Goal: Information Seeking & Learning: Learn about a topic

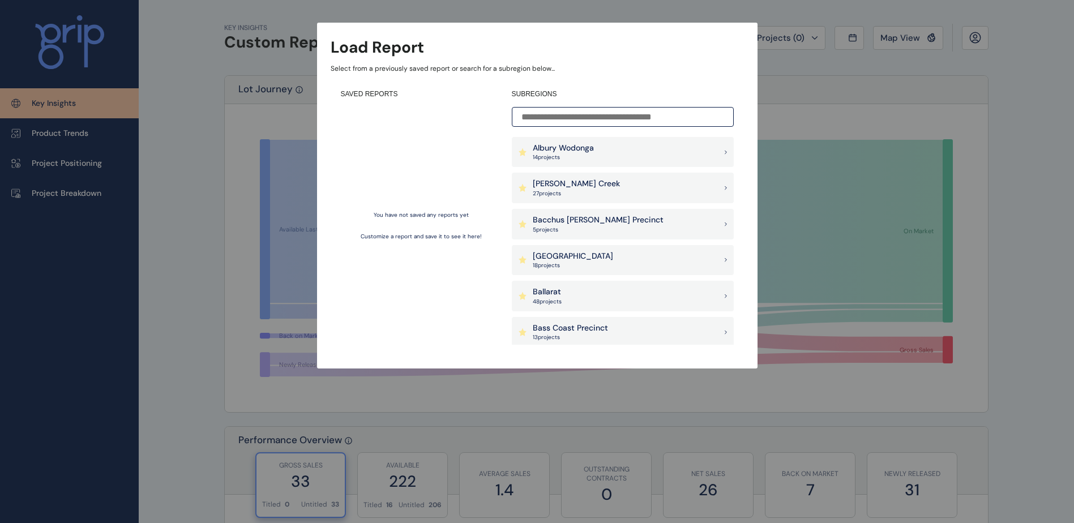
drag, startPoint x: 608, startPoint y: 123, endPoint x: 598, endPoint y: 130, distance: 12.6
click at [607, 123] on input at bounding box center [623, 117] width 222 height 20
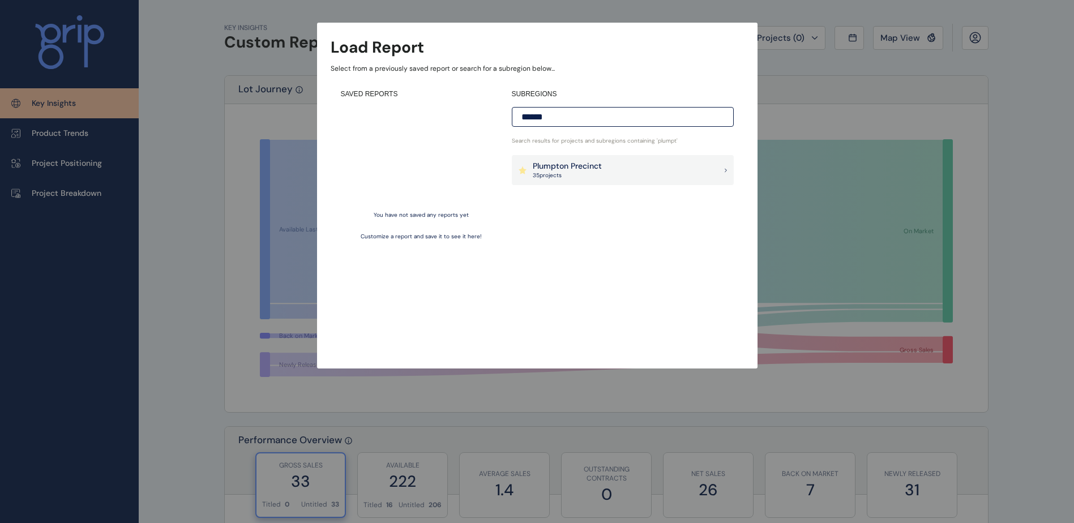
type input "******"
click at [578, 174] on p "35 project s" at bounding box center [567, 176] width 69 height 8
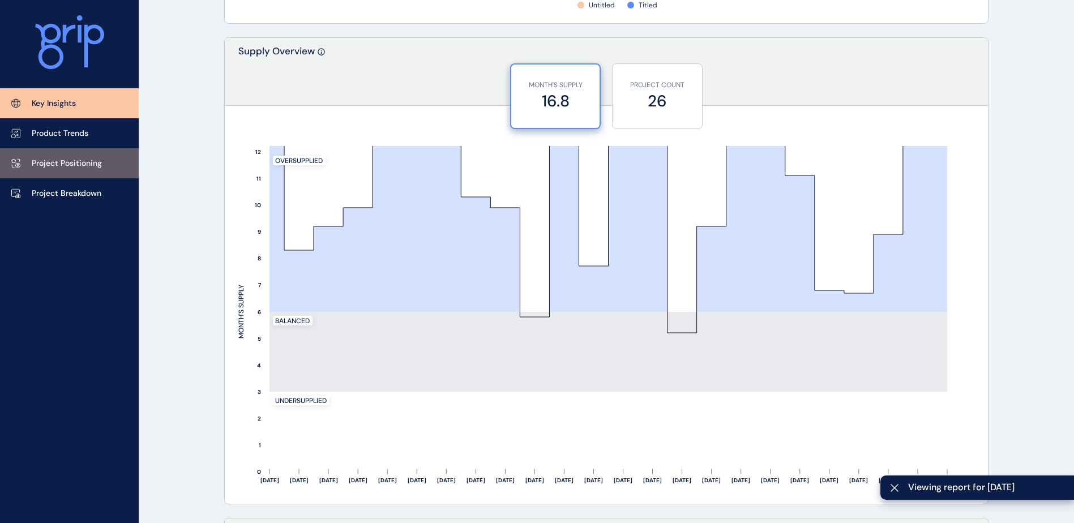
click at [65, 164] on p "Project Positioning" at bounding box center [67, 163] width 70 height 11
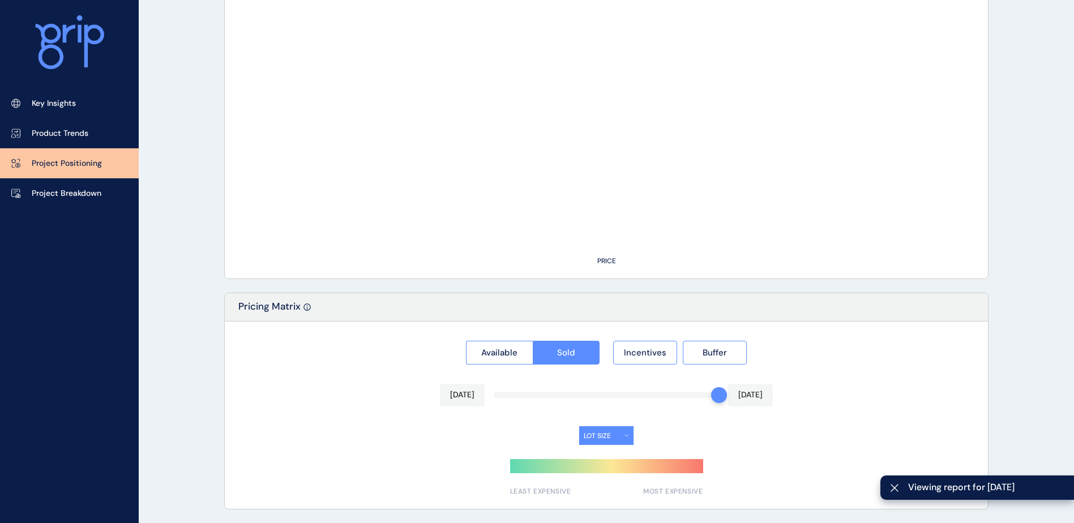
scroll to position [906, 0]
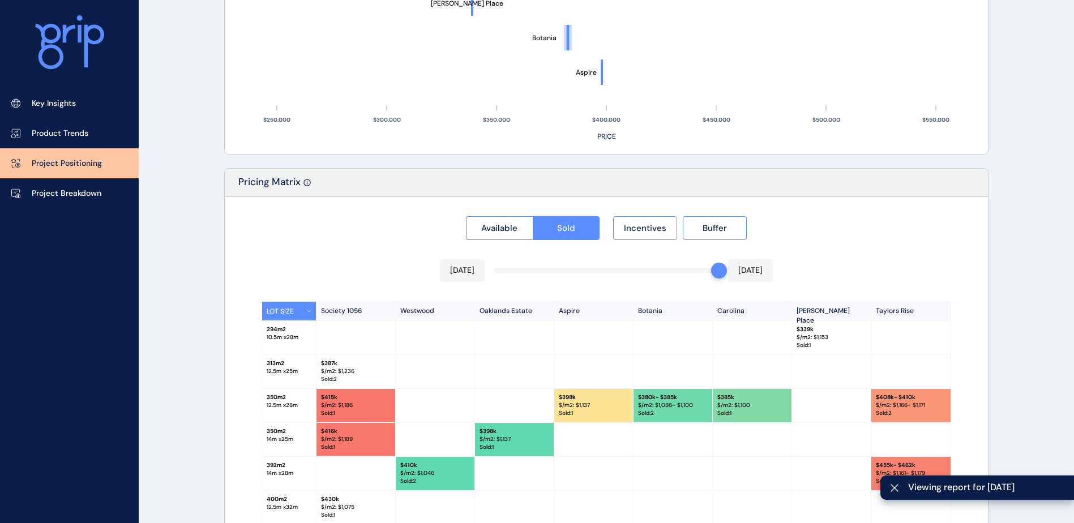
type input "**********"
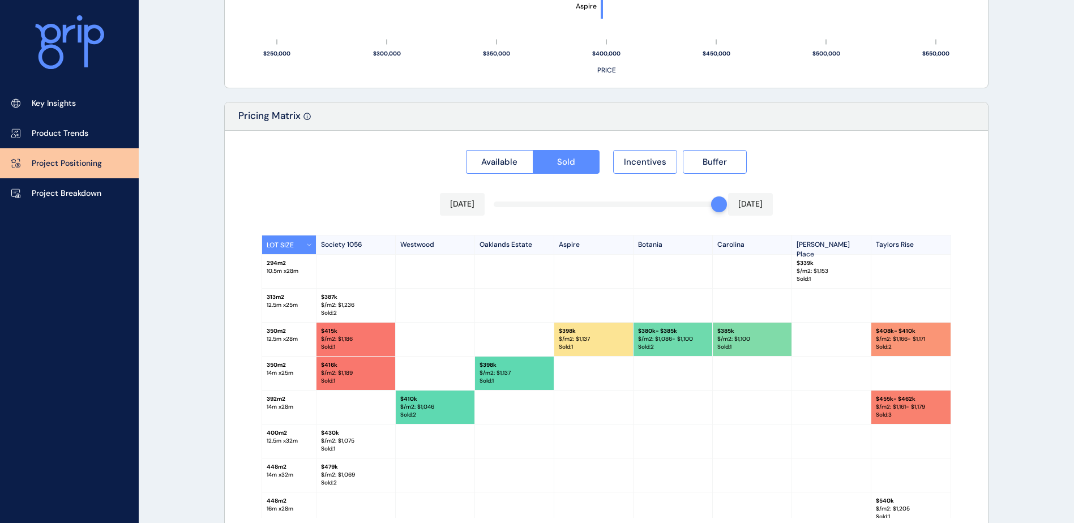
scroll to position [1045, 0]
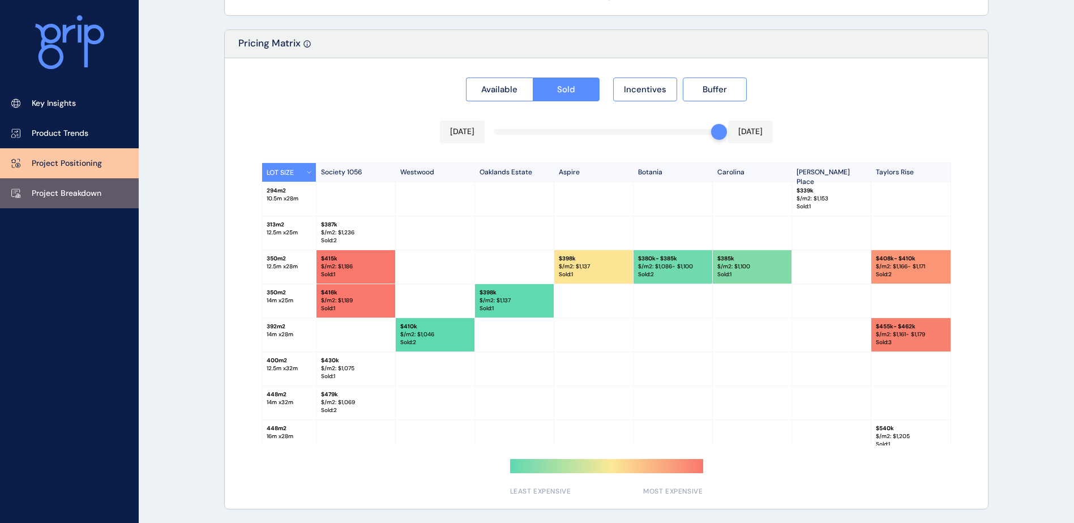
click at [79, 191] on p "Project Breakdown" at bounding box center [67, 193] width 70 height 11
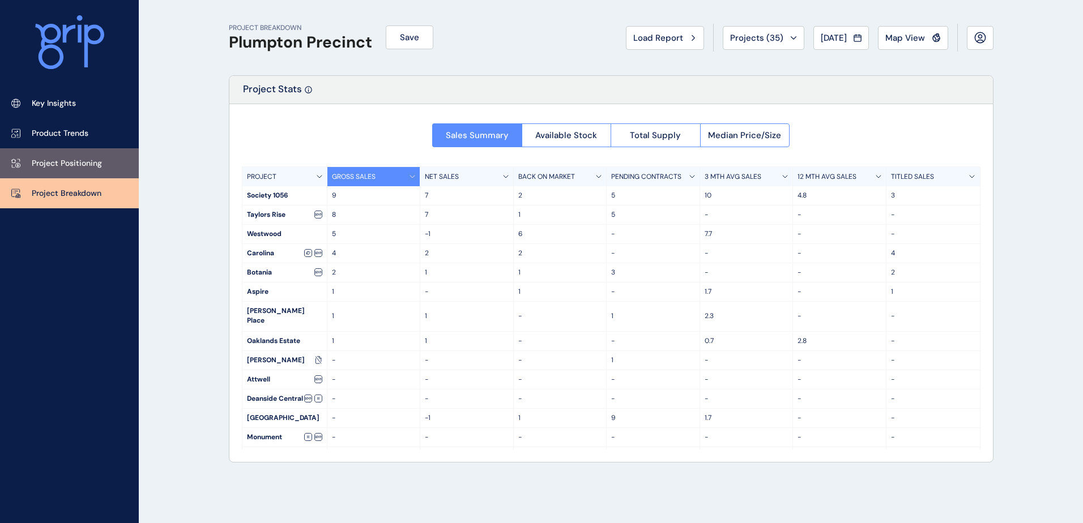
click at [93, 160] on p "Project Positioning" at bounding box center [67, 163] width 70 height 11
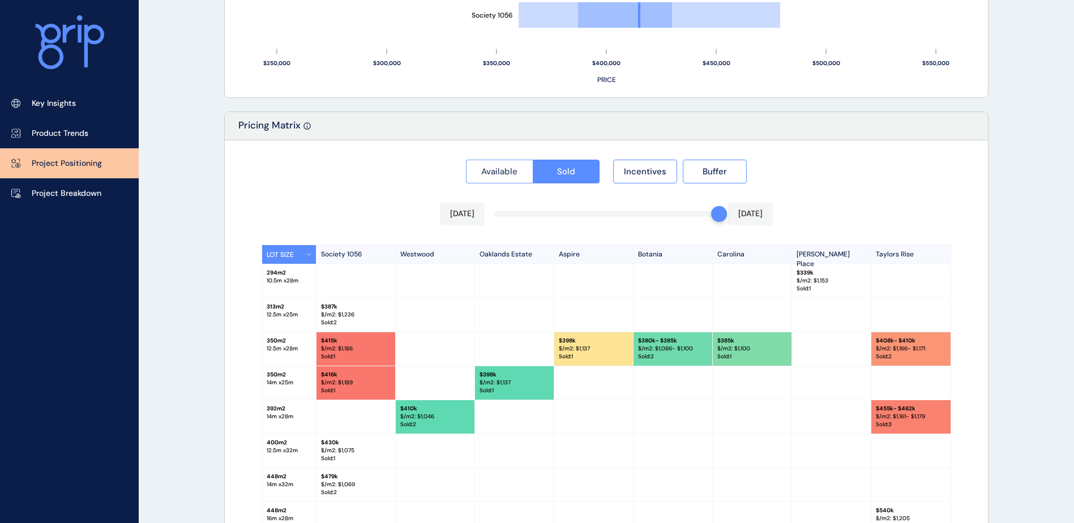
click at [500, 176] on span "Available" at bounding box center [499, 171] width 36 height 11
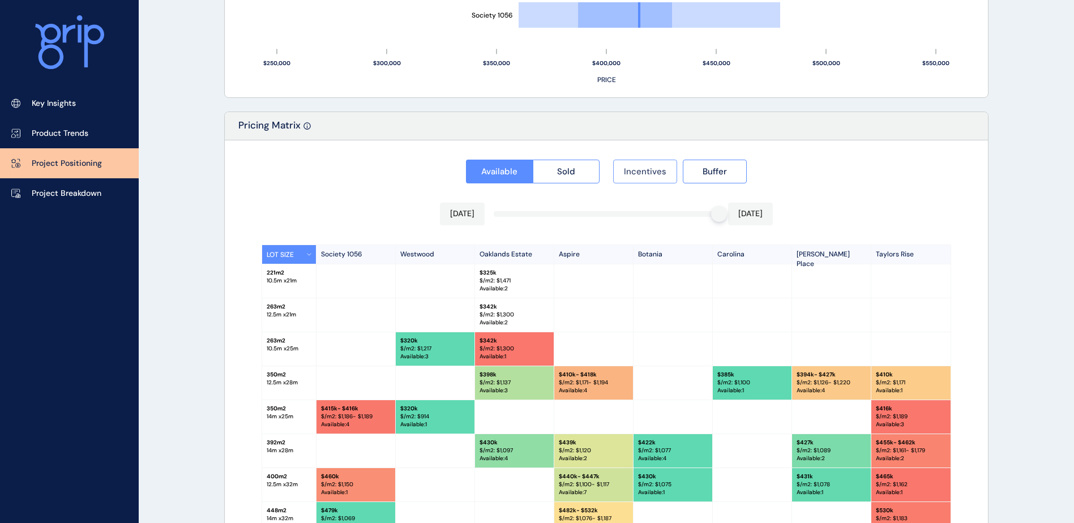
click at [657, 173] on span "Incentives" at bounding box center [645, 171] width 42 height 11
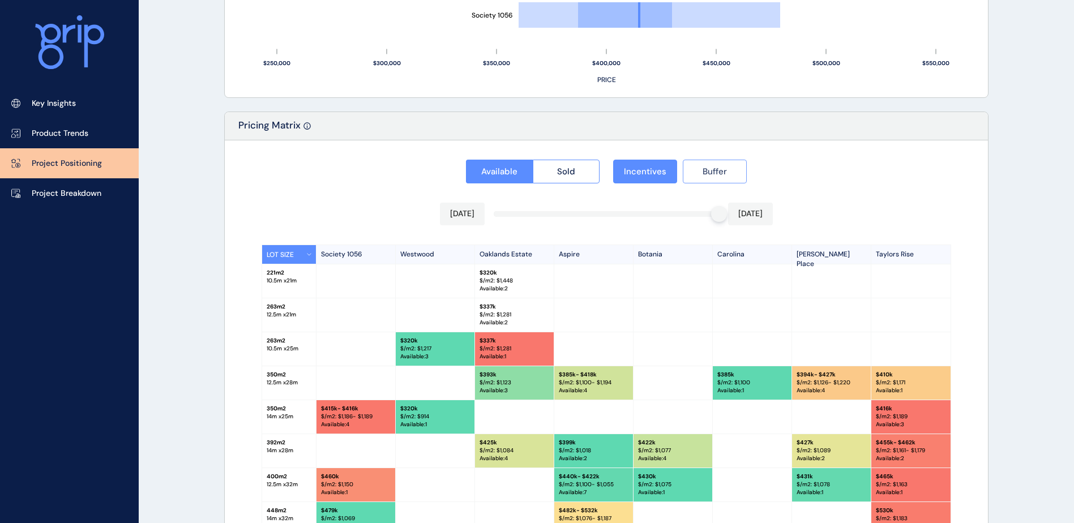
click at [737, 170] on button "Buffer" at bounding box center [715, 172] width 64 height 24
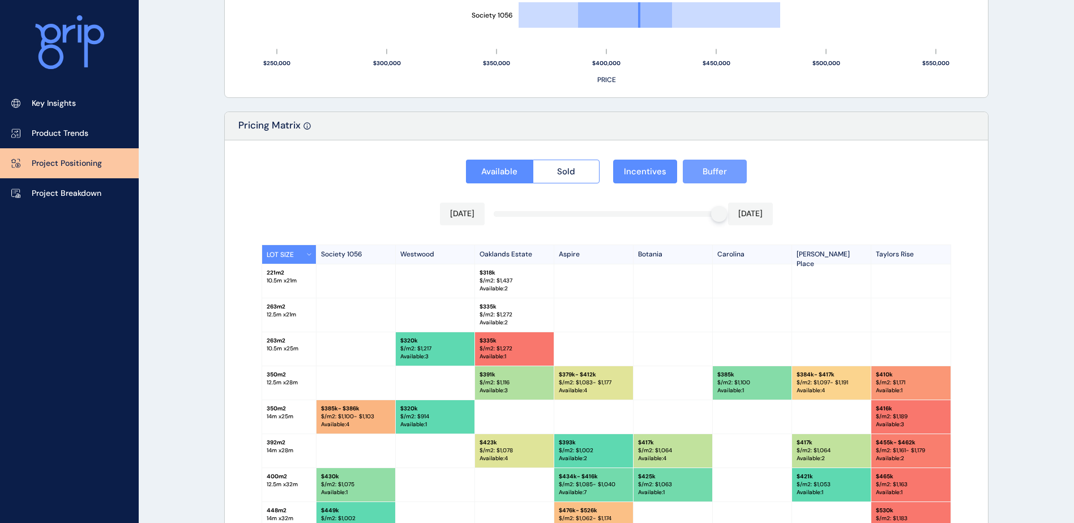
click at [720, 172] on span "Buffer" at bounding box center [715, 171] width 24 height 11
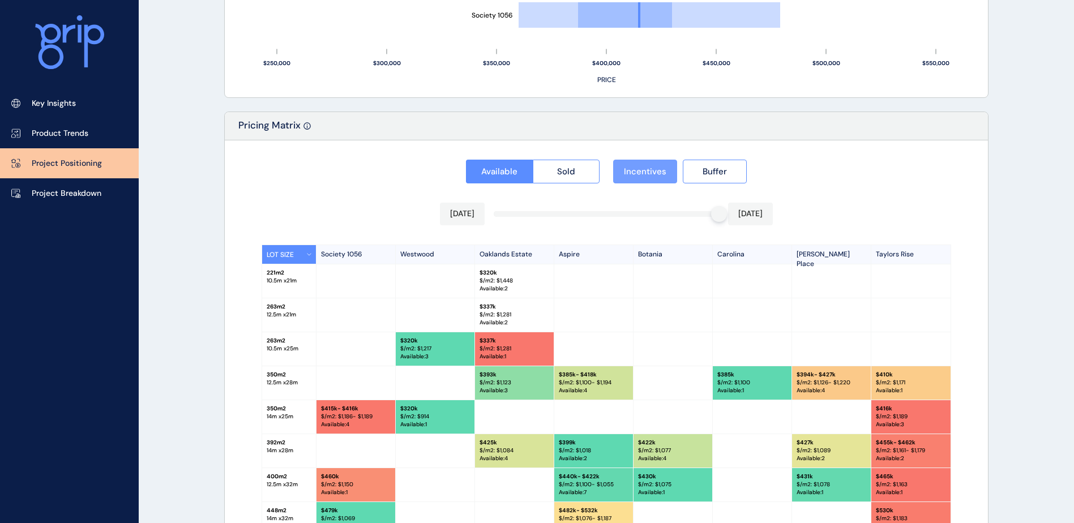
click at [652, 170] on span "Incentives" at bounding box center [645, 171] width 42 height 11
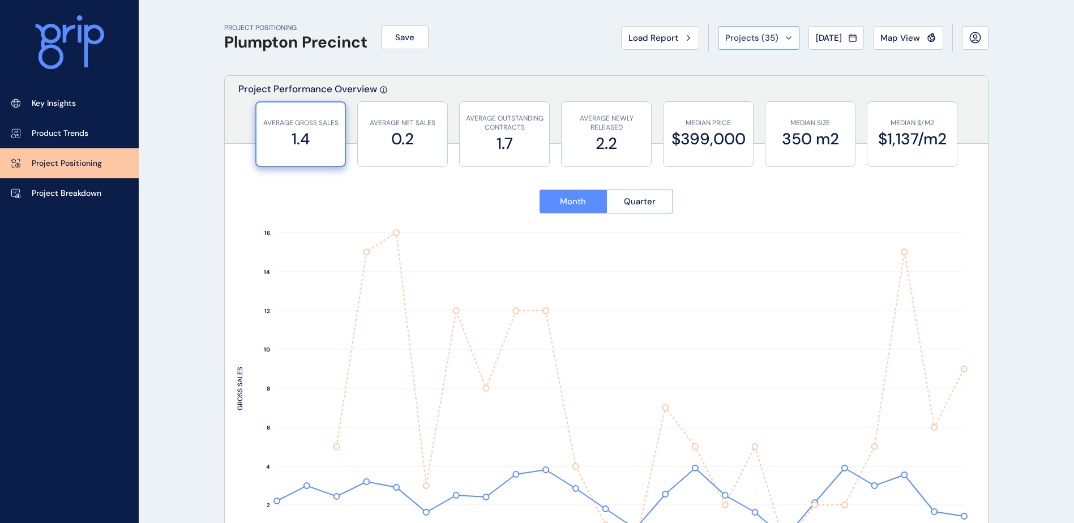
click at [771, 43] on div "Projects ( 35 )" at bounding box center [758, 37] width 67 height 11
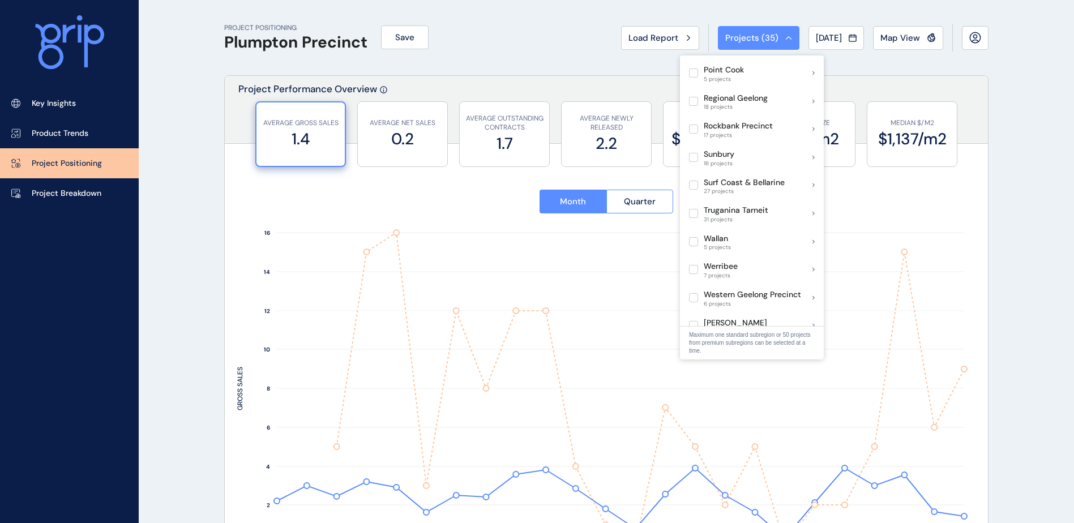
scroll to position [702, 0]
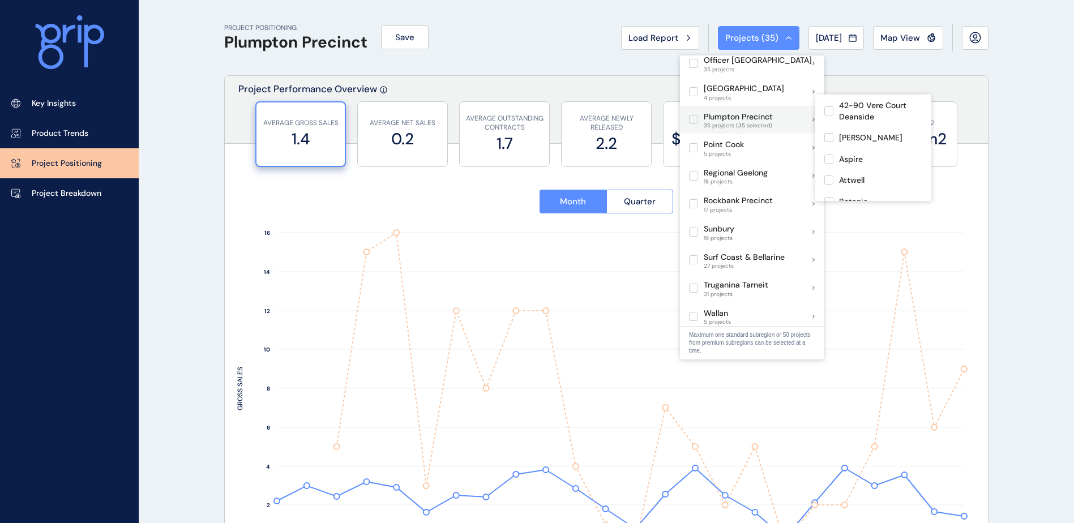
click at [696, 115] on label at bounding box center [693, 119] width 9 height 9
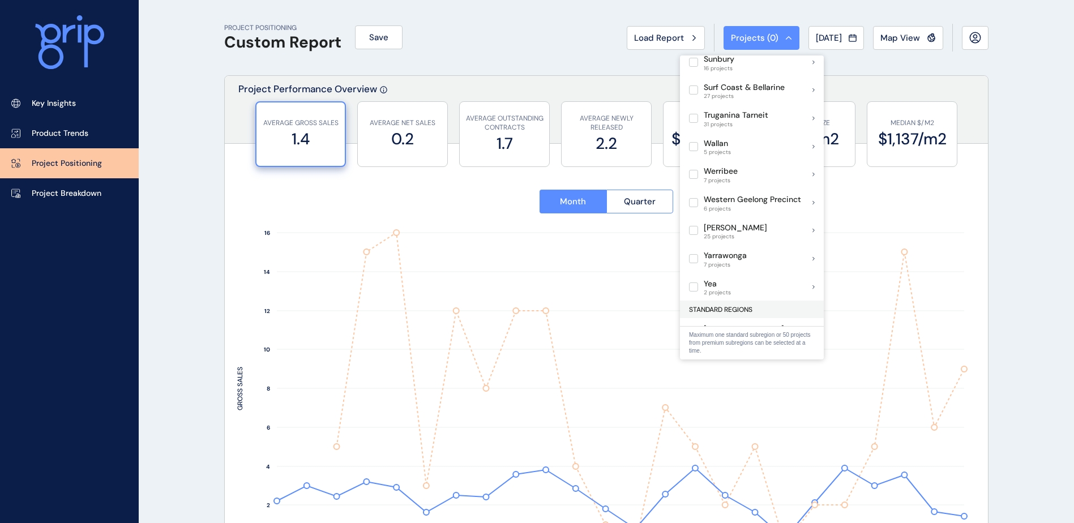
scroll to position [815, 0]
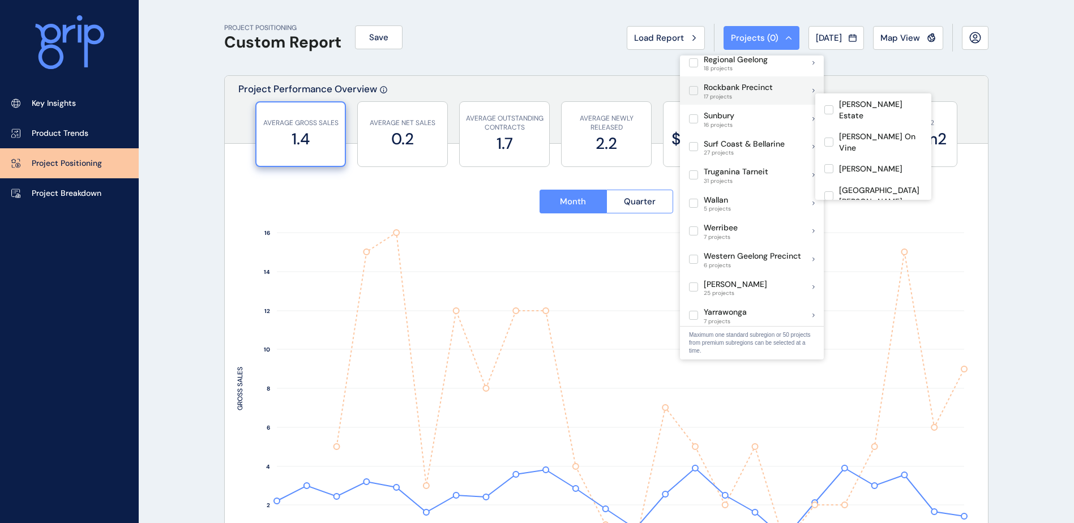
click at [769, 82] on p "Rockbank Precinct" at bounding box center [738, 87] width 69 height 11
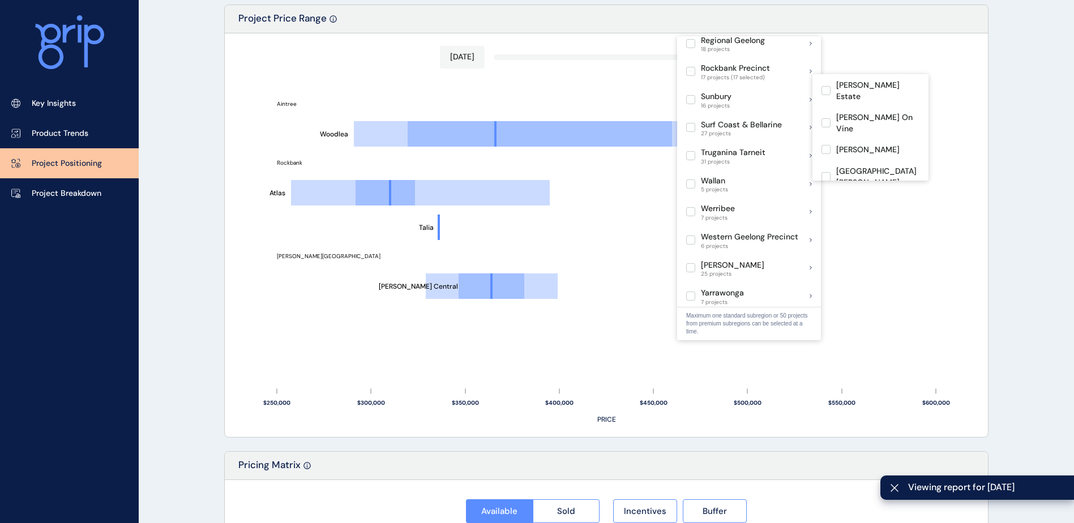
scroll to position [963, 0]
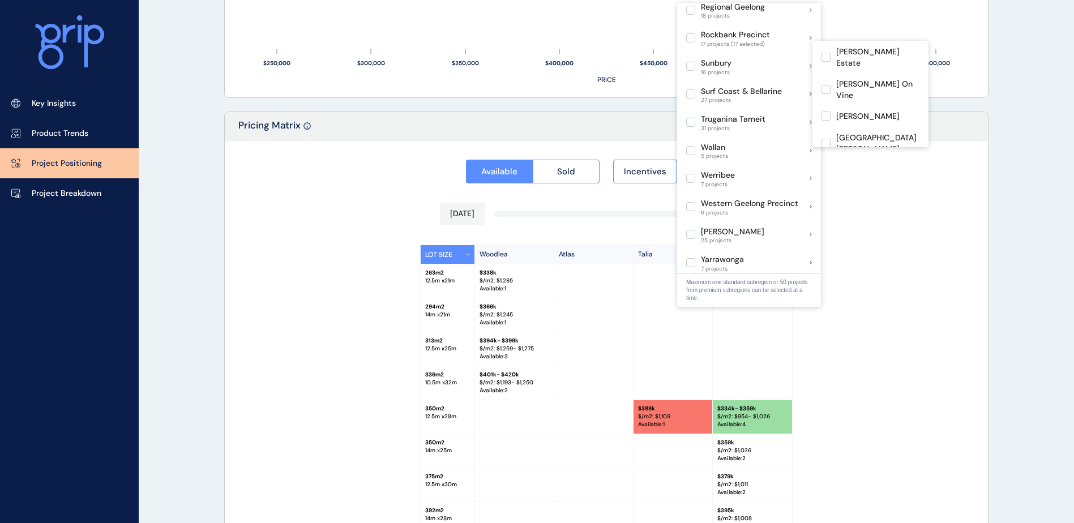
click at [961, 322] on div "LOT SIZE Woodlea Atlas [PERSON_NAME] Central 263 m2 12.5 m x 21 m $ 338k $/m2: …" at bounding box center [606, 386] width 738 height 283
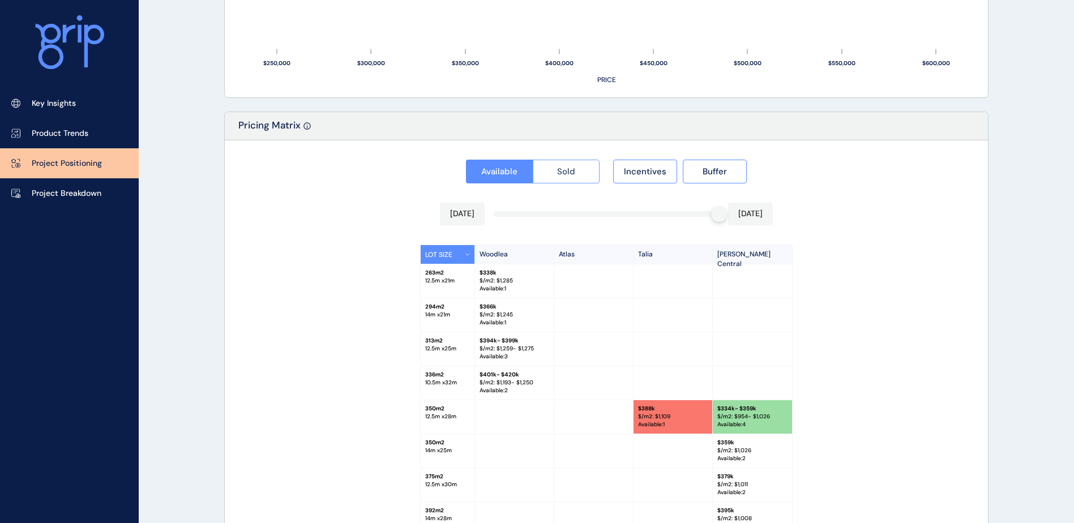
click at [558, 168] on span "Sold" at bounding box center [566, 171] width 18 height 11
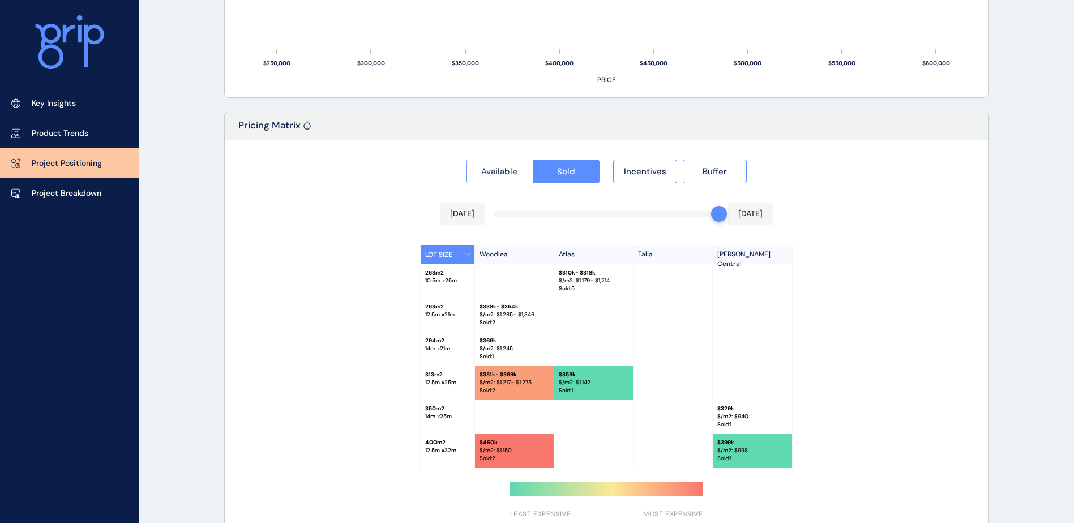
click at [477, 178] on button "Available" at bounding box center [499, 172] width 67 height 24
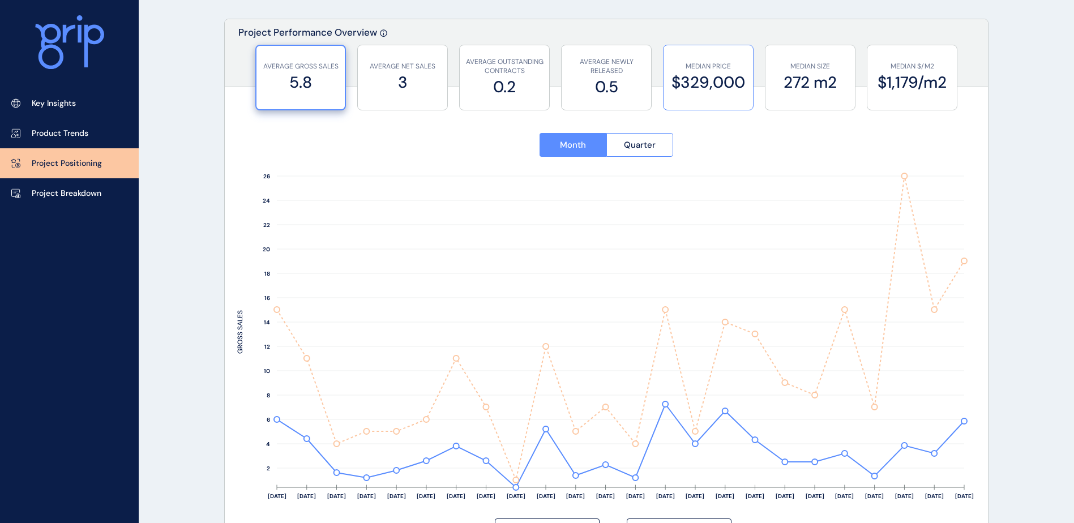
scroll to position [0, 0]
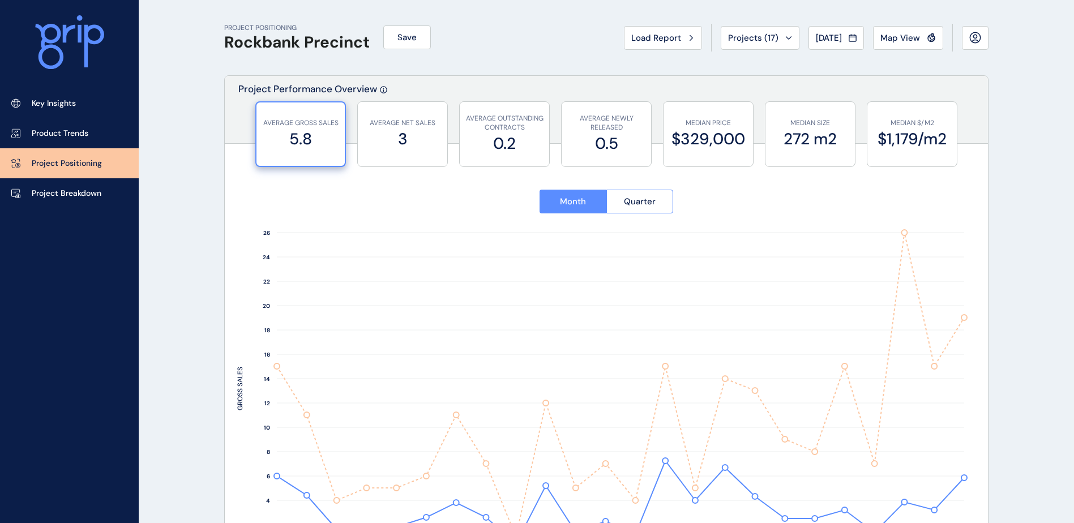
click at [768, 40] on div "Projects ( 17 )" at bounding box center [760, 37] width 64 height 11
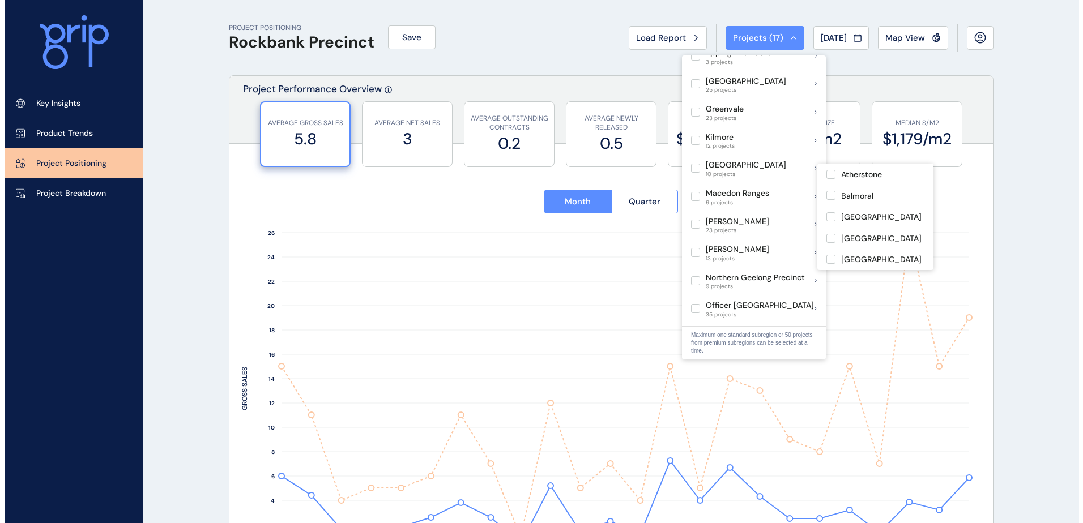
scroll to position [623, 0]
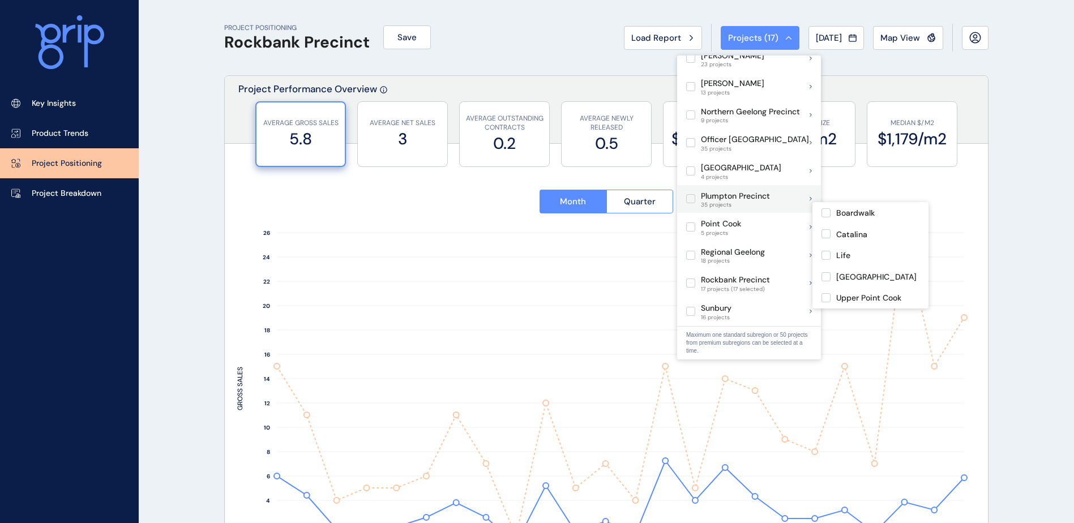
click at [691, 194] on label at bounding box center [690, 198] width 9 height 9
type input "**********"
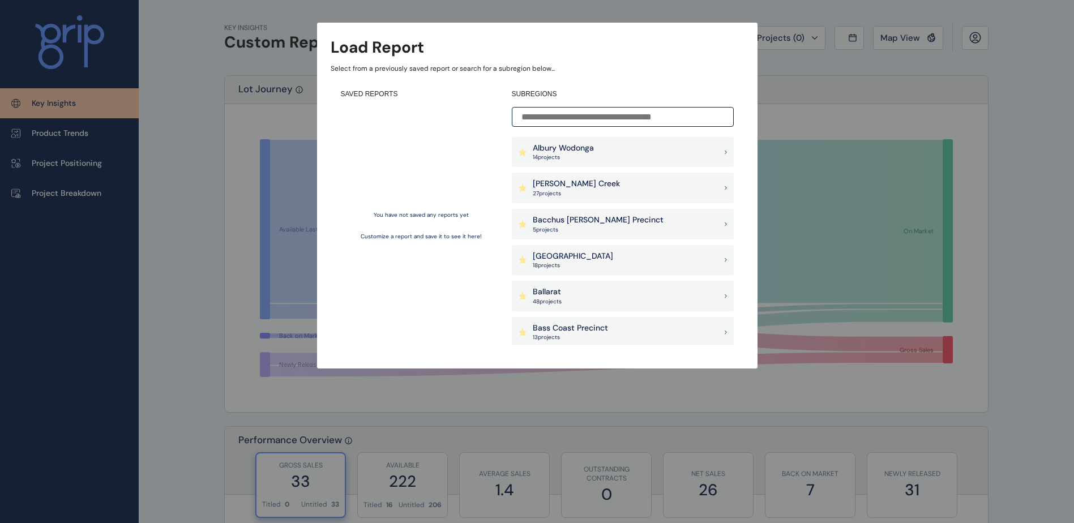
click at [632, 117] on input at bounding box center [623, 117] width 222 height 20
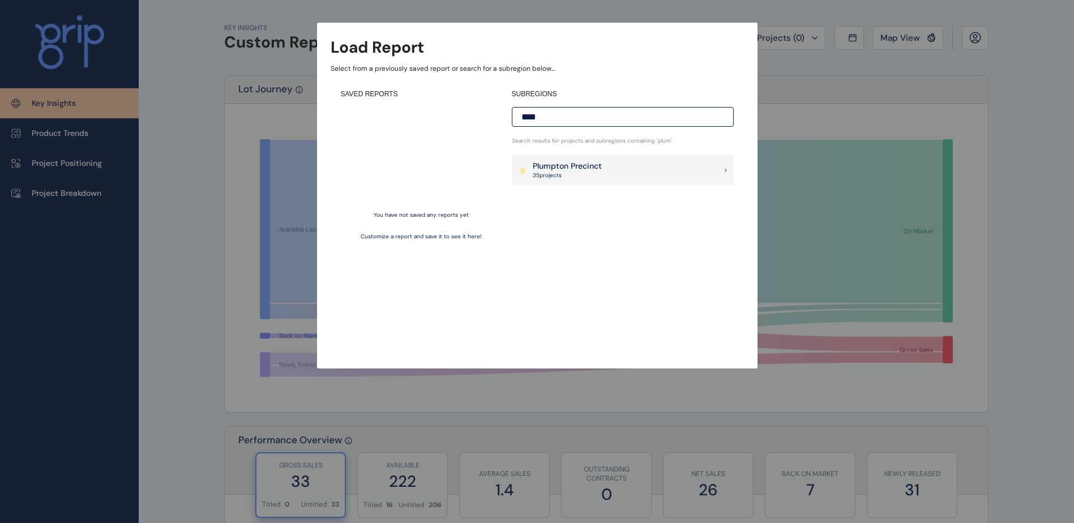
type input "****"
click at [591, 187] on div "SUBREGIONS **** Search results for projects and subregions containing ' plum ' …" at bounding box center [623, 216] width 222 height 255
click at [591, 179] on p "35 project s" at bounding box center [567, 176] width 69 height 8
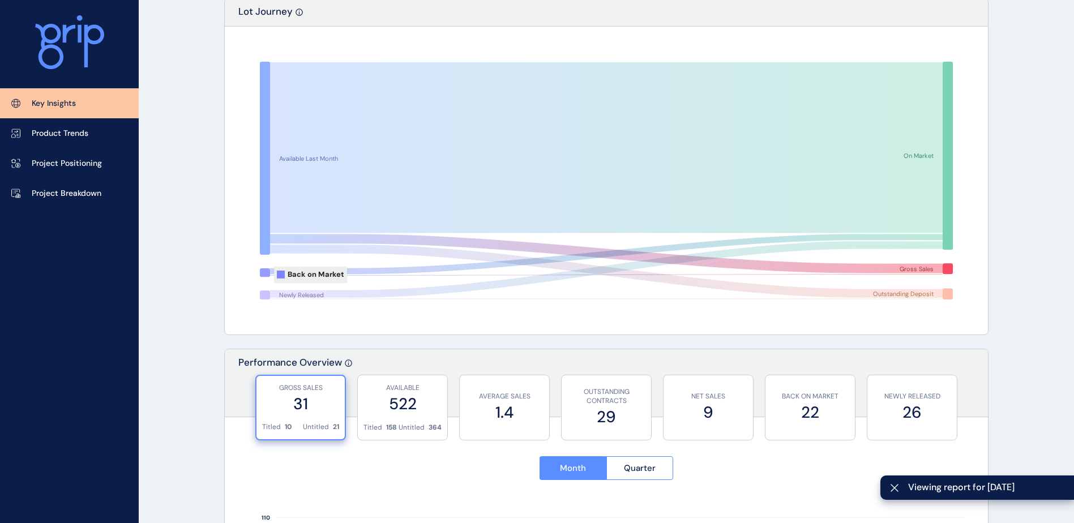
scroll to position [113, 0]
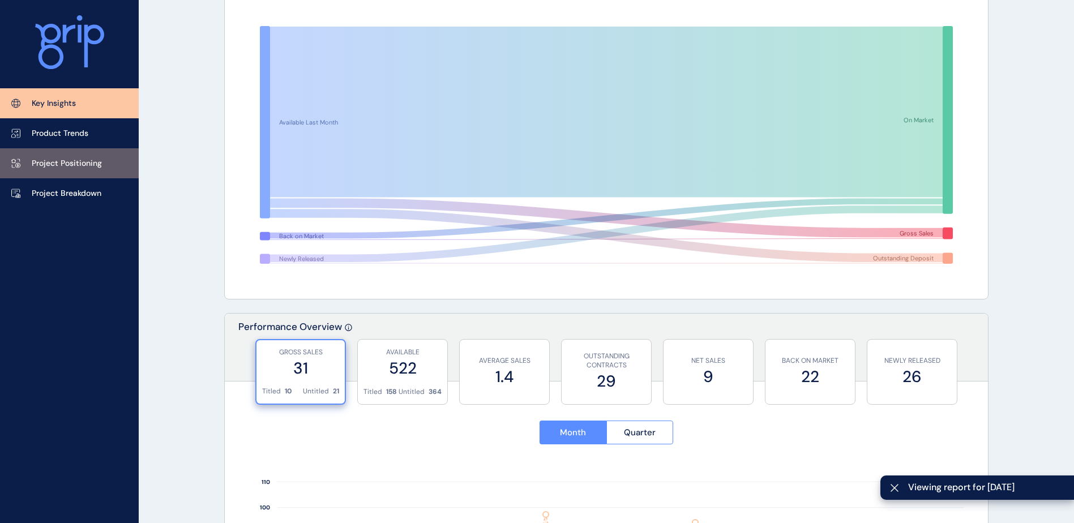
click at [92, 170] on link "Project Positioning" at bounding box center [69, 163] width 139 height 30
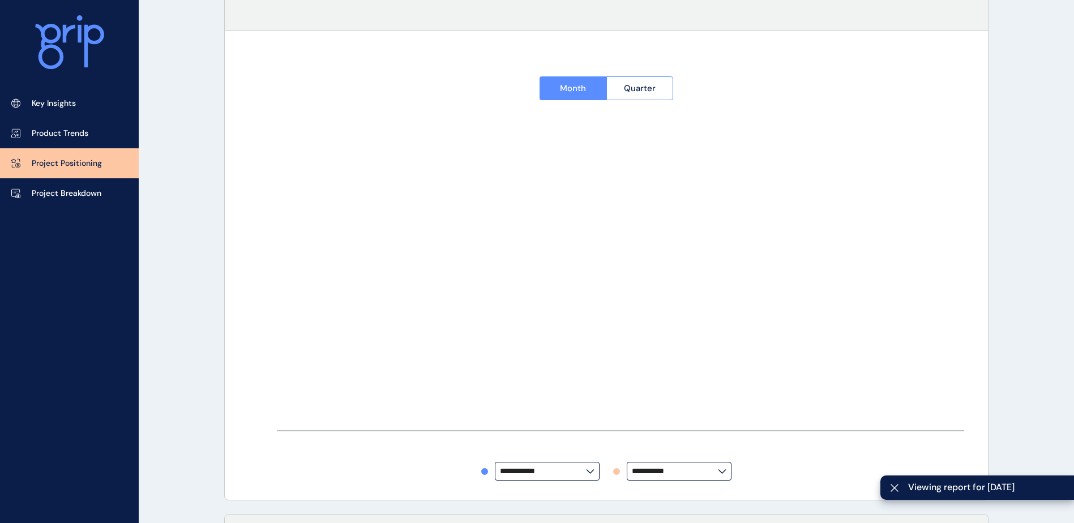
type input "**********"
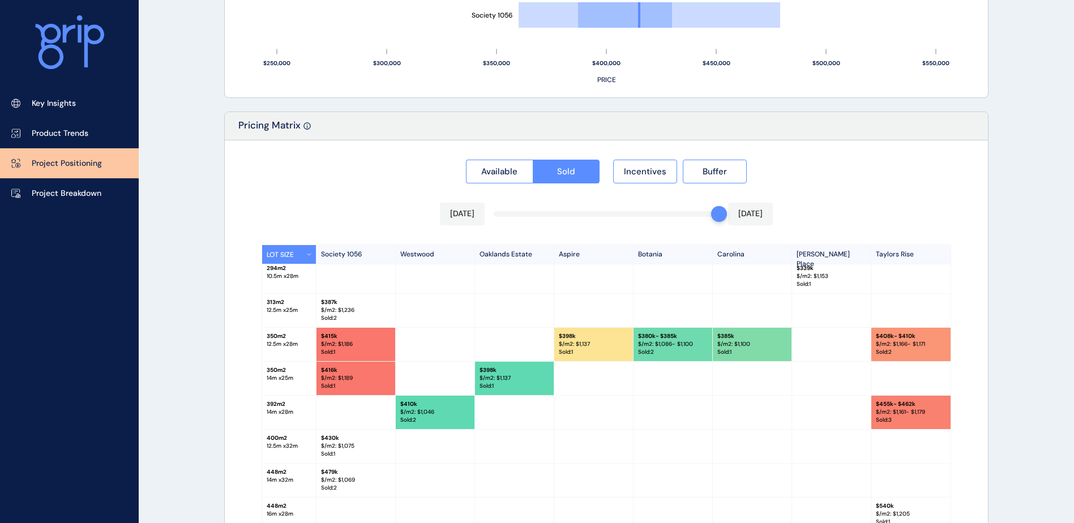
scroll to position [8, 0]
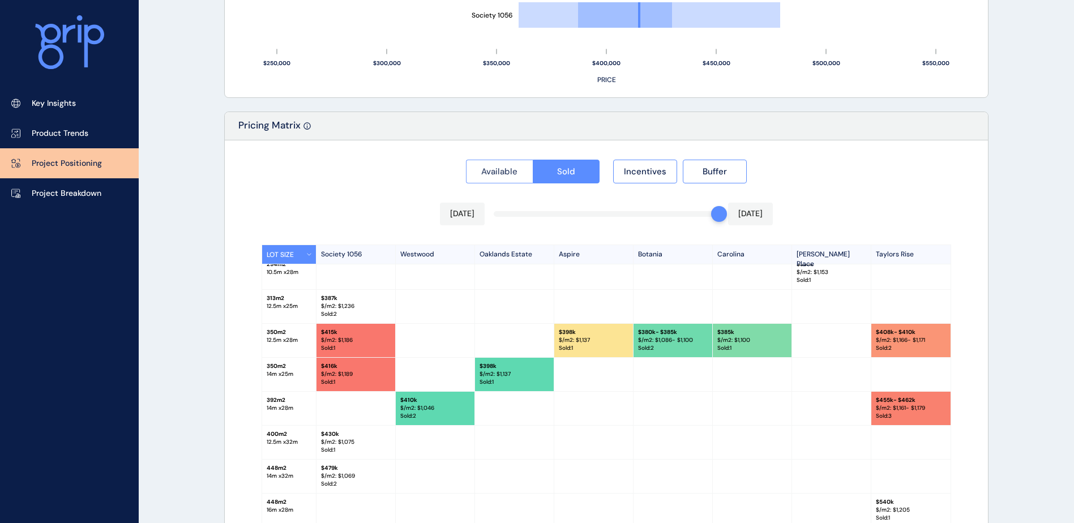
click at [512, 170] on span "Available" at bounding box center [499, 171] width 36 height 11
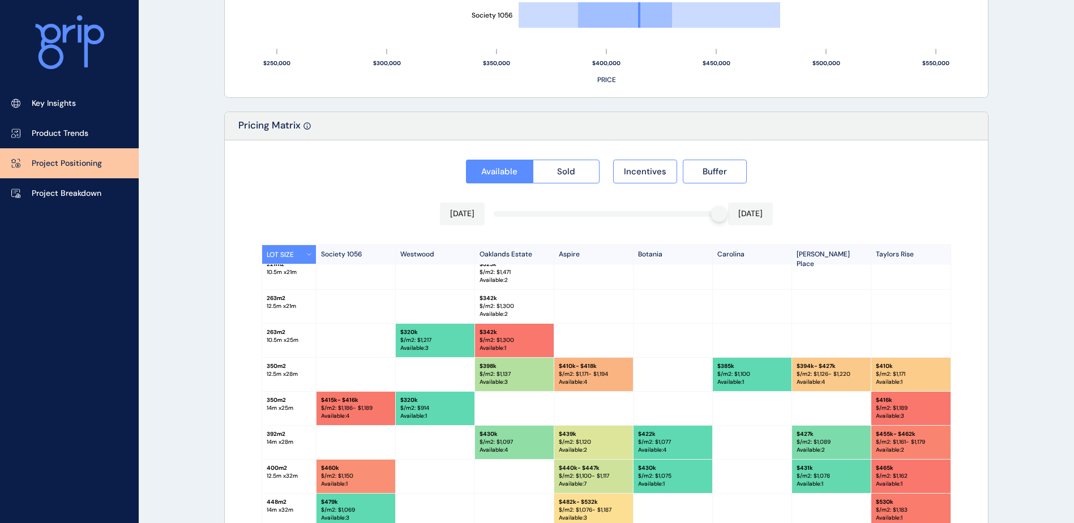
scroll to position [42, 0]
